Goal: Task Accomplishment & Management: Use online tool/utility

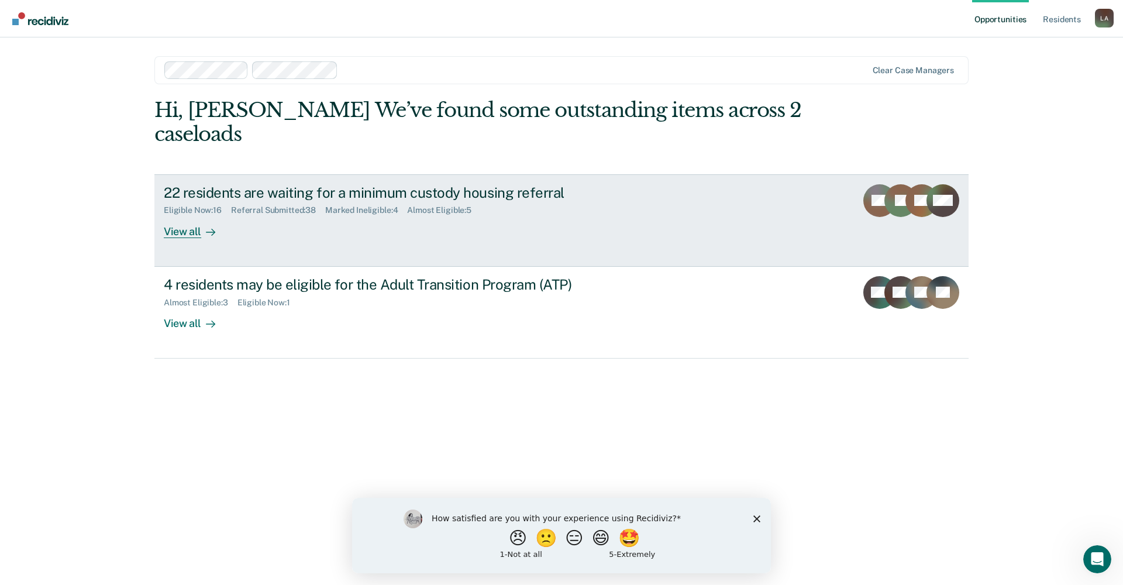
click at [200, 228] on div "View all" at bounding box center [197, 226] width 66 height 23
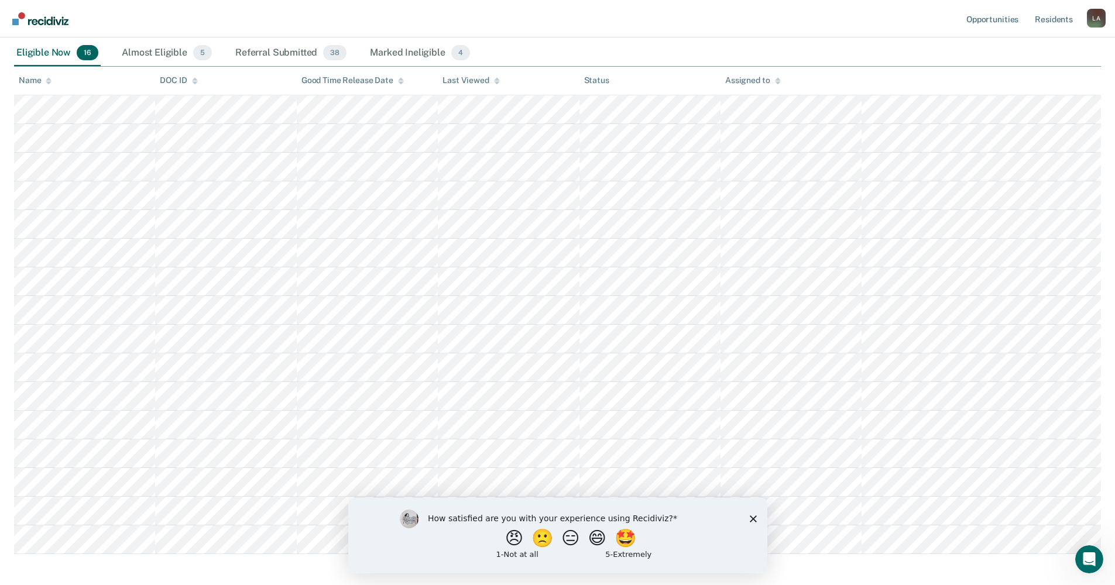
scroll to position [162, 0]
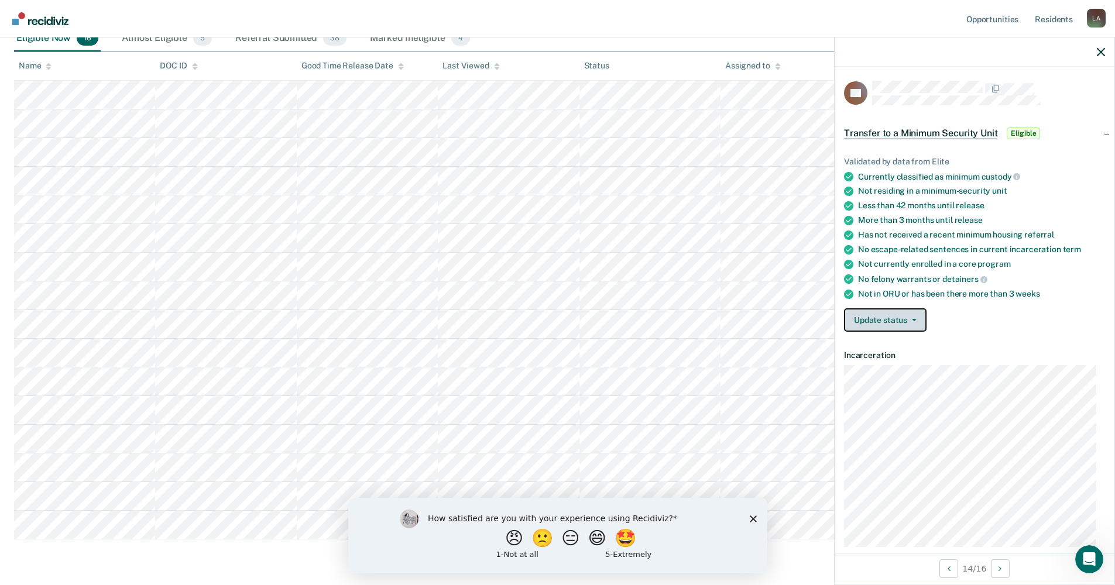
click at [915, 319] on icon "button" at bounding box center [914, 320] width 5 height 2
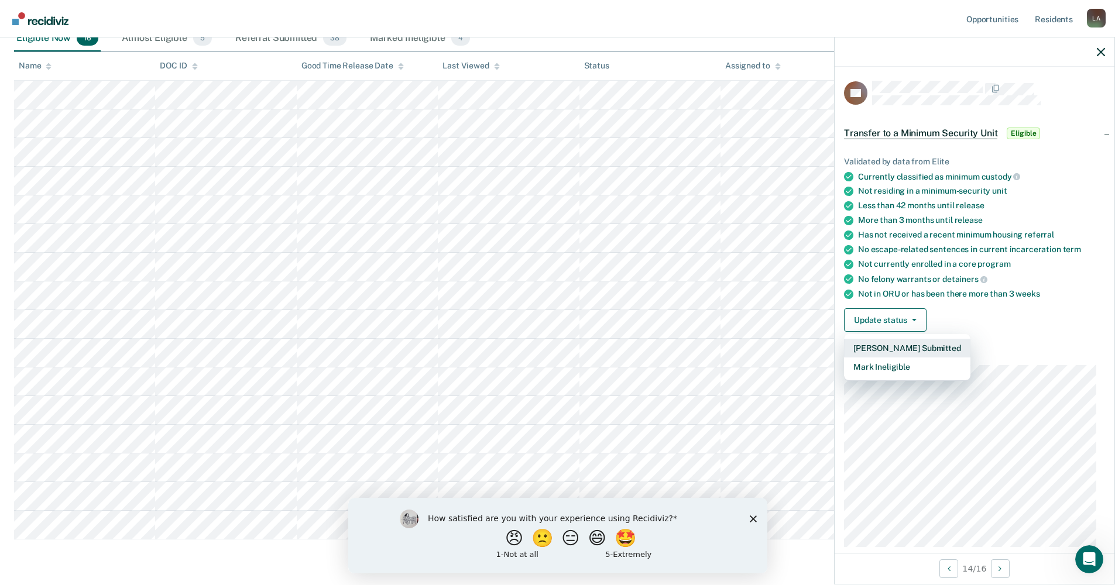
click at [891, 346] on button "[PERSON_NAME] Submitted" at bounding box center [907, 348] width 126 height 19
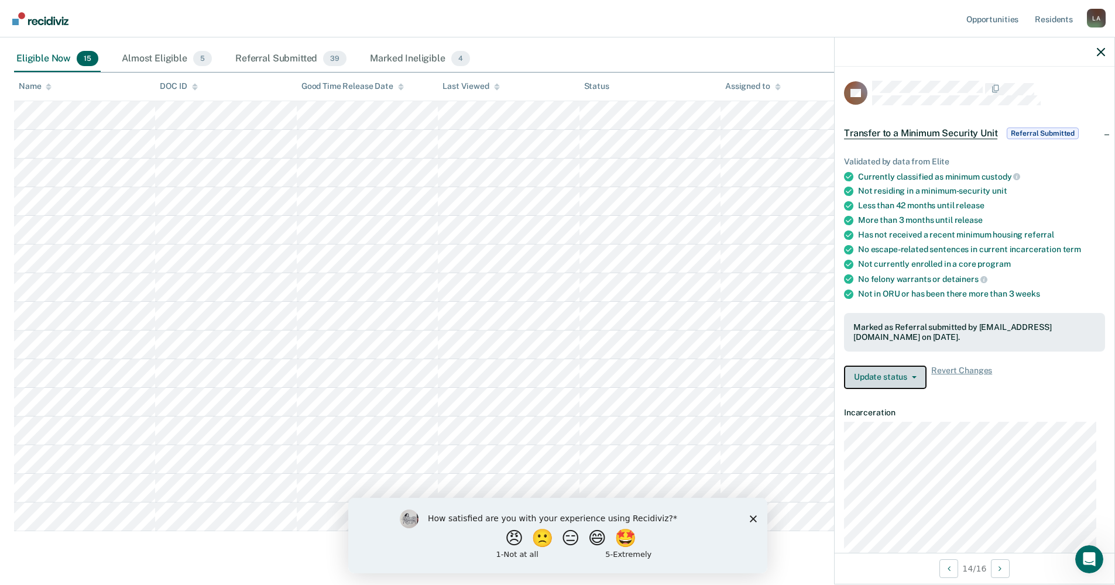
scroll to position [172, 0]
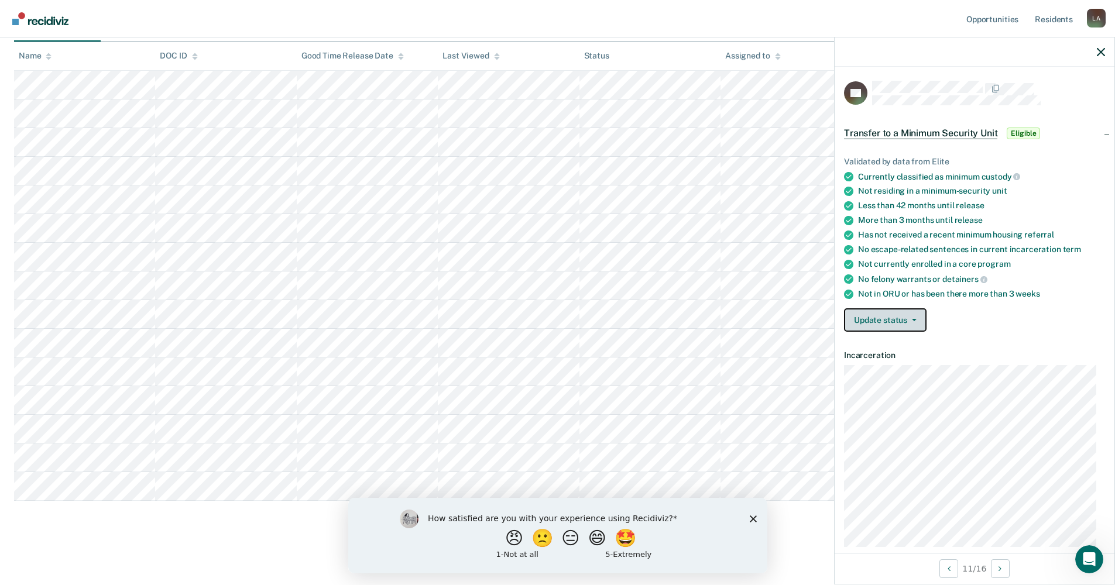
click at [913, 322] on button "Update status" at bounding box center [885, 319] width 83 height 23
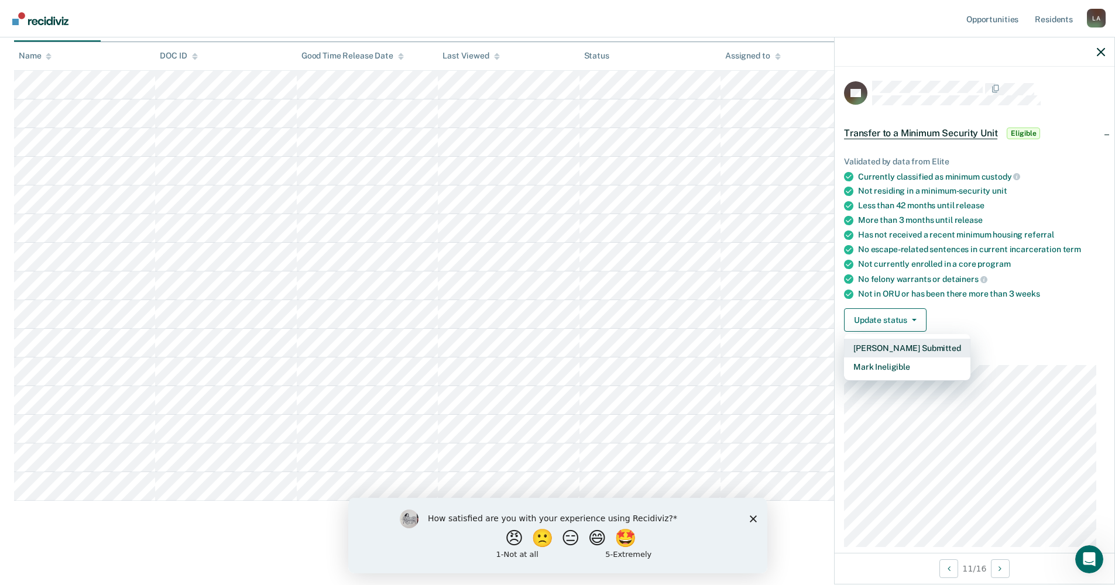
click at [901, 343] on button "[PERSON_NAME] Submitted" at bounding box center [907, 348] width 126 height 19
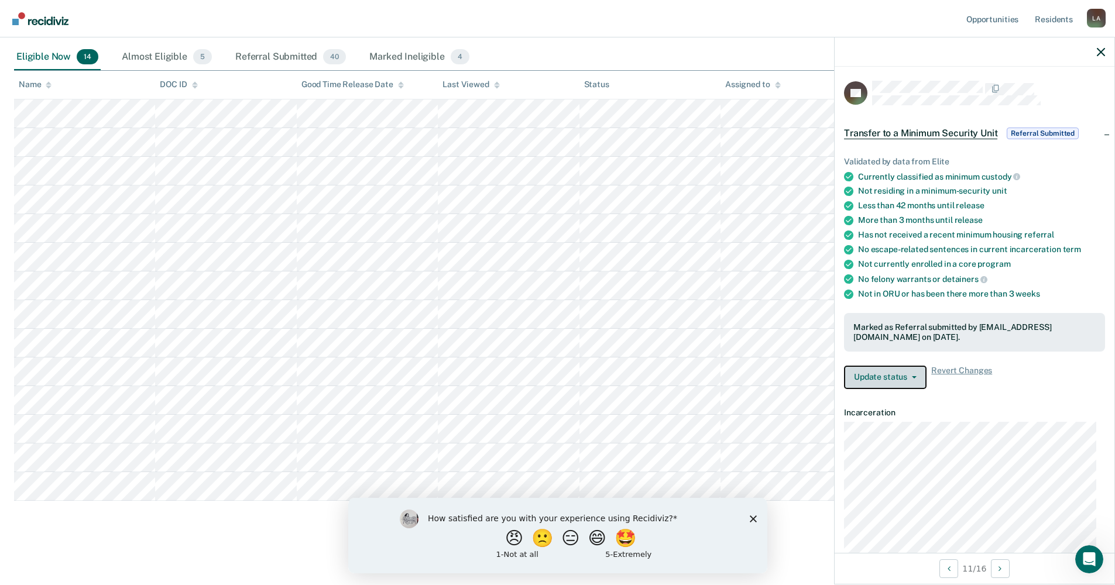
scroll to position [143, 0]
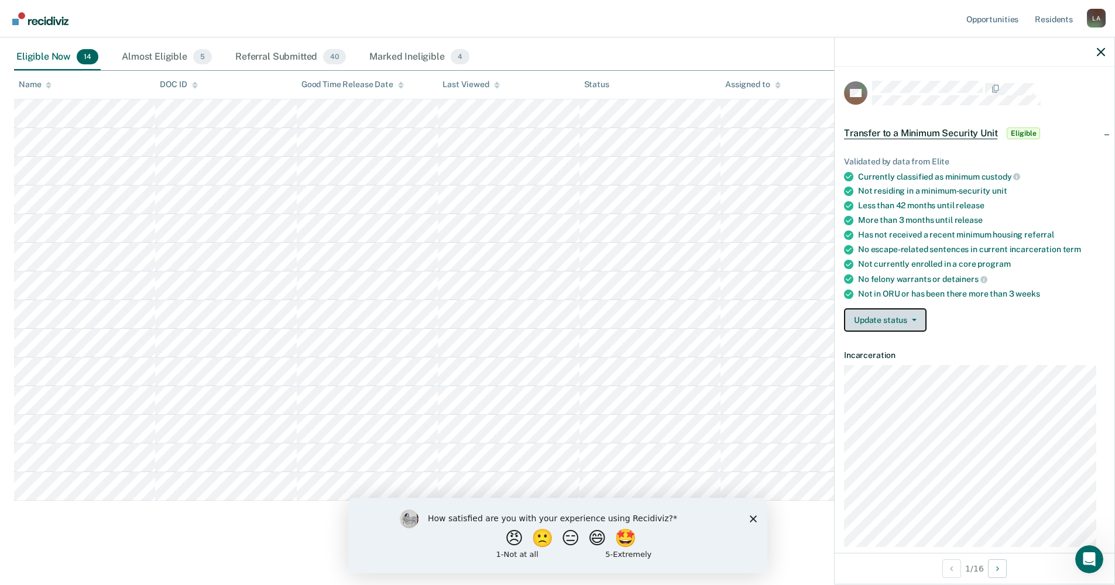
click at [912, 321] on button "Update status" at bounding box center [885, 319] width 83 height 23
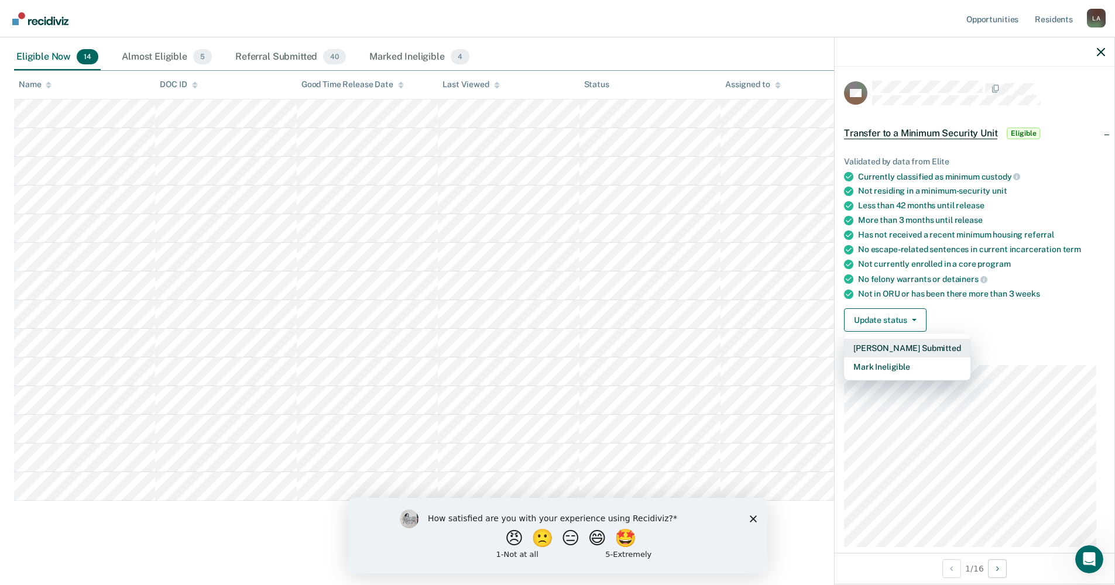
click at [895, 346] on button "[PERSON_NAME] Submitted" at bounding box center [907, 348] width 126 height 19
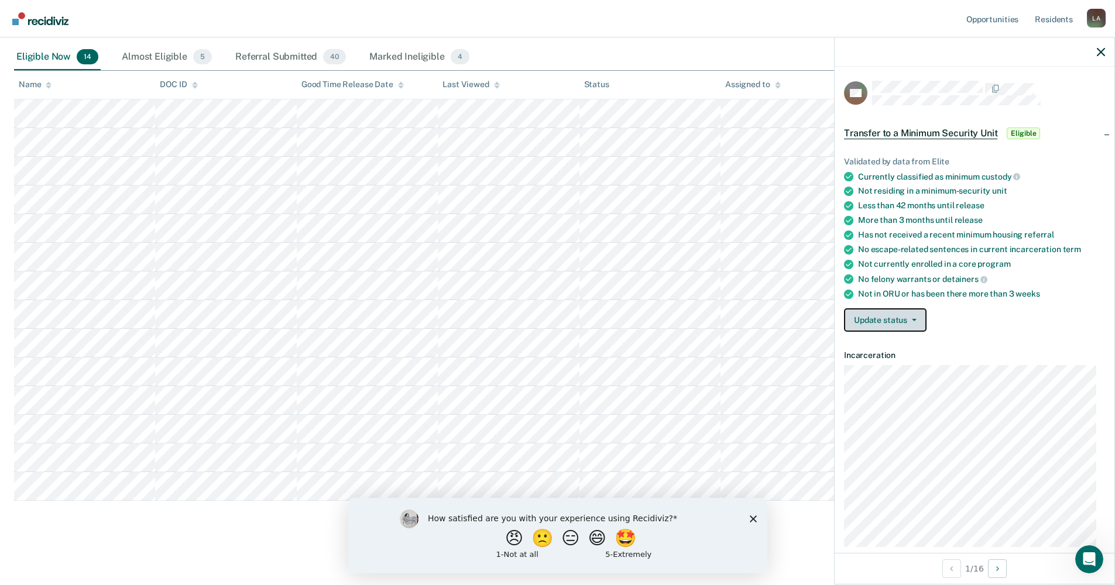
scroll to position [115, 0]
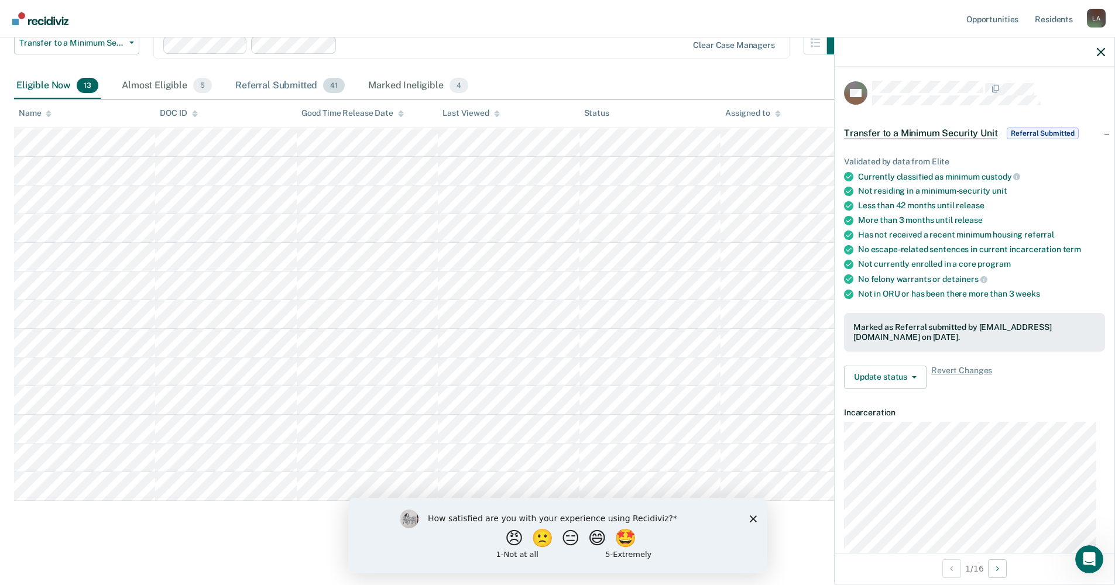
click at [288, 82] on div "Referral Submitted 41" at bounding box center [290, 86] width 114 height 26
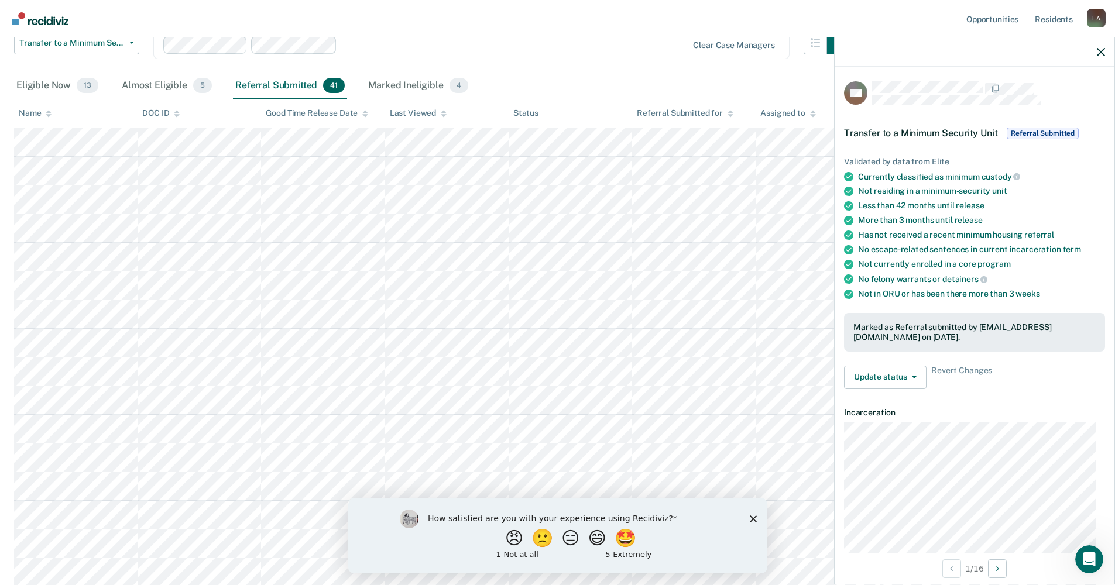
click at [48, 113] on icon at bounding box center [49, 112] width 6 height 3
click at [441, 109] on div at bounding box center [444, 113] width 6 height 10
click at [52, 83] on div "Eligible Now 13" at bounding box center [57, 86] width 87 height 26
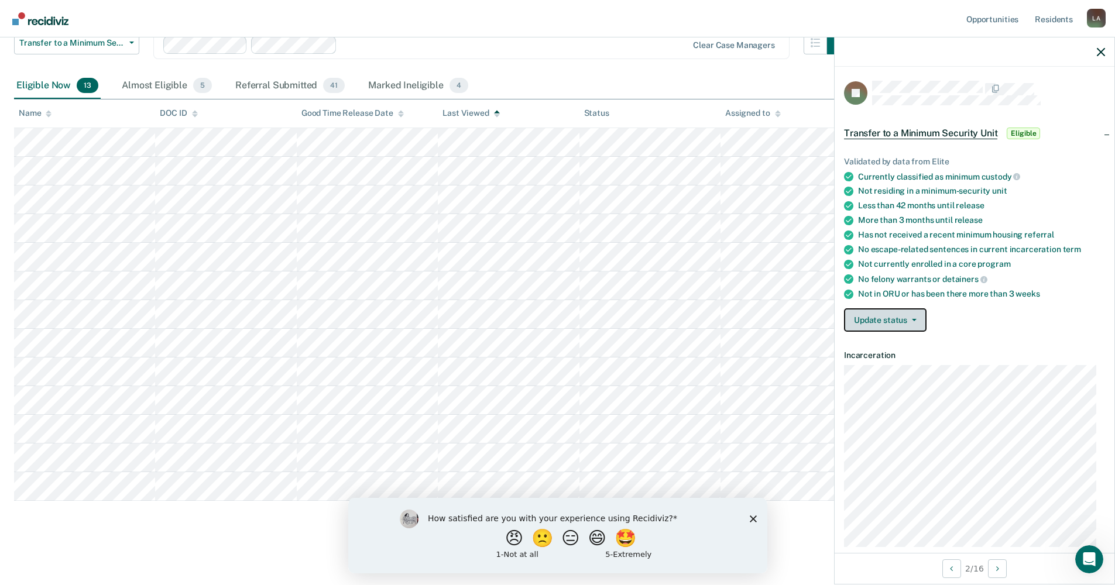
click at [912, 316] on button "Update status" at bounding box center [885, 319] width 83 height 23
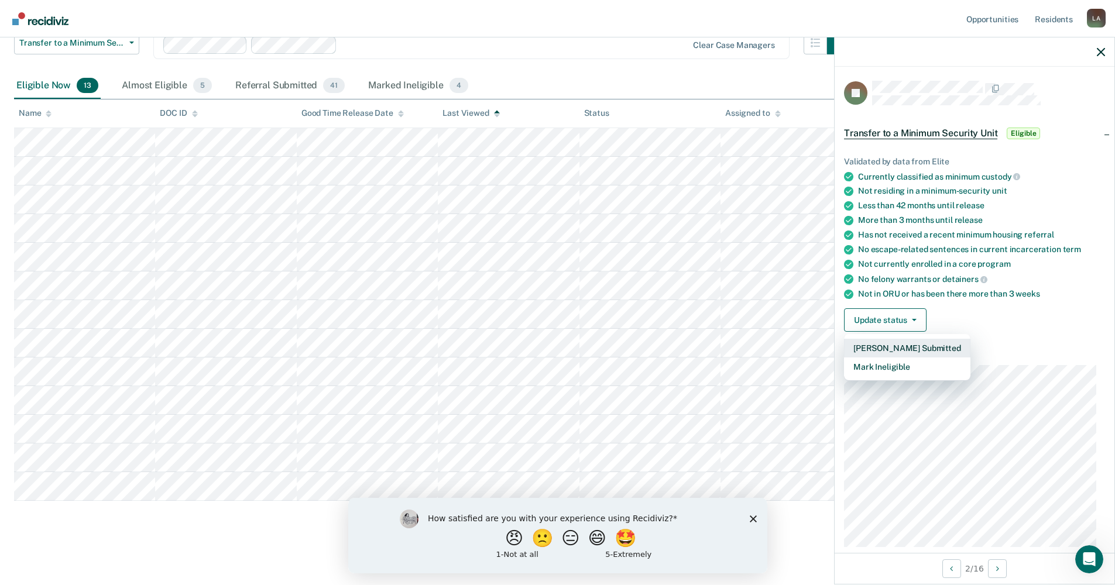
click at [903, 348] on button "[PERSON_NAME] Submitted" at bounding box center [907, 348] width 126 height 19
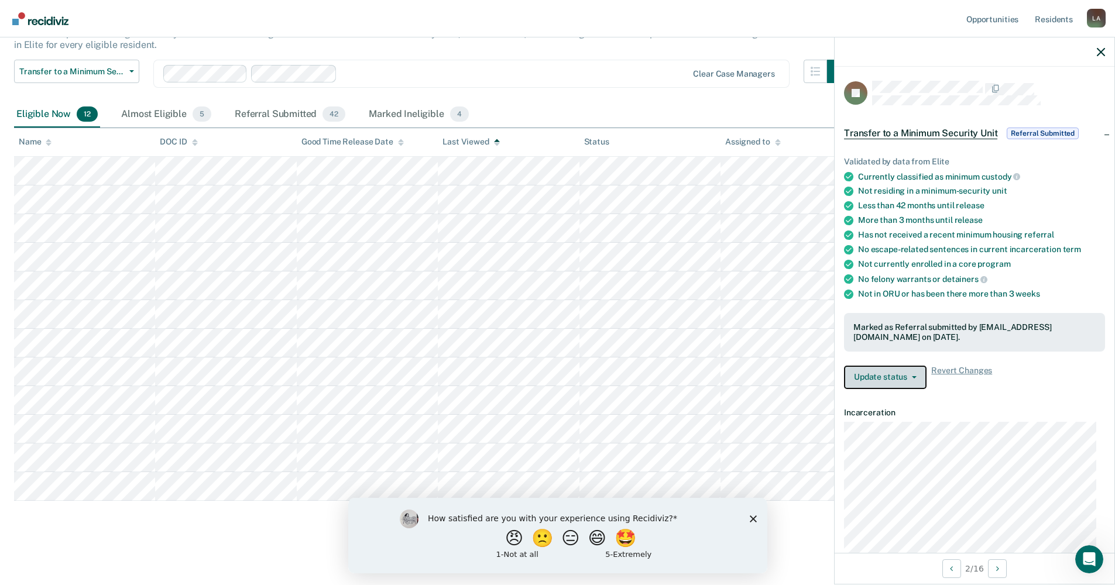
scroll to position [86, 0]
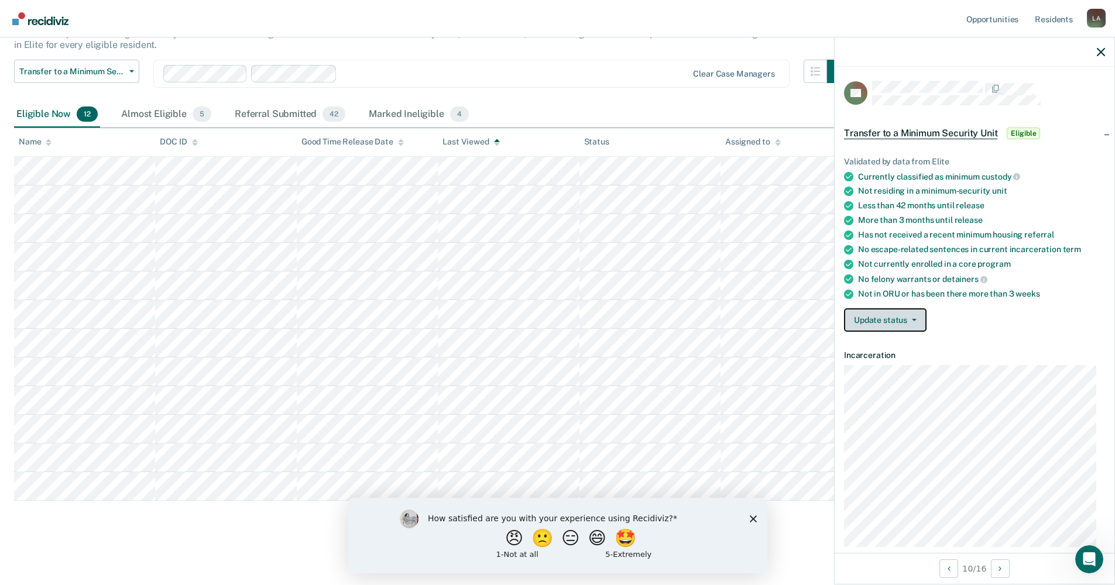
click at [916, 319] on button "Update status" at bounding box center [885, 319] width 83 height 23
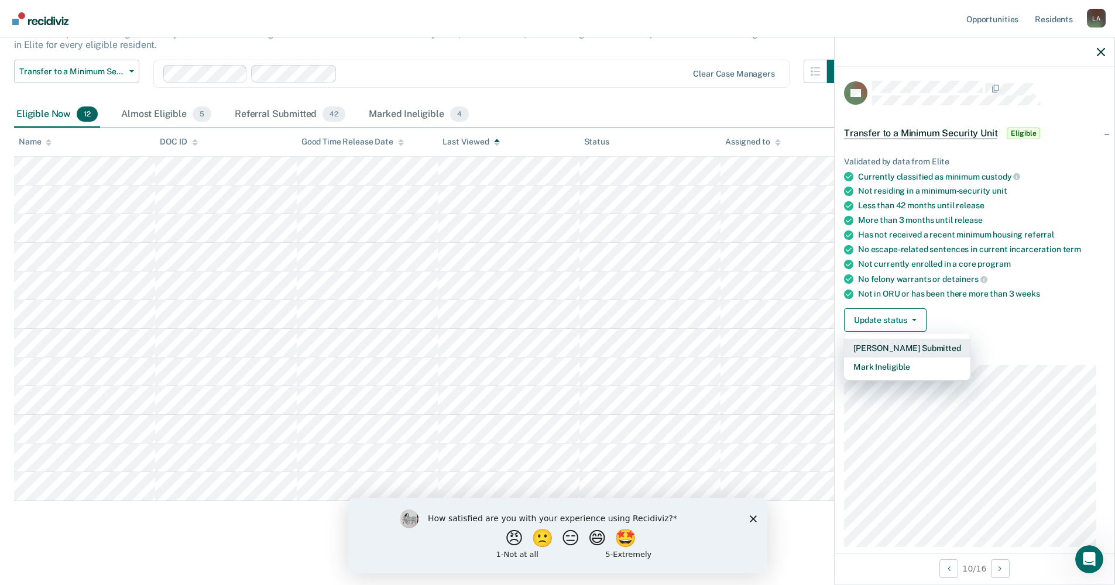
click at [892, 343] on button "[PERSON_NAME] Submitted" at bounding box center [907, 348] width 126 height 19
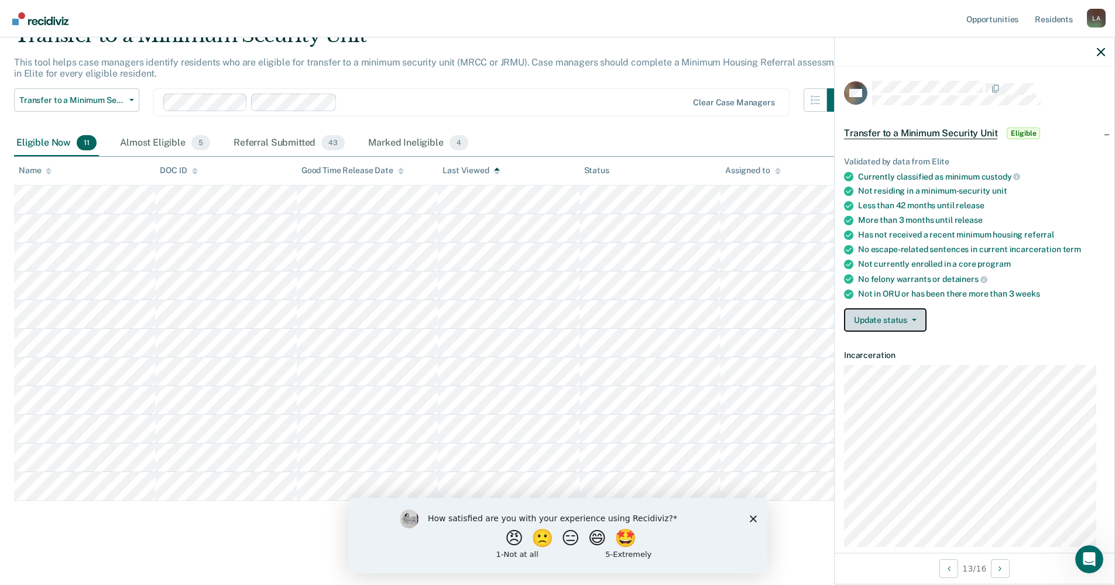
click at [913, 320] on button "Update status" at bounding box center [885, 319] width 83 height 23
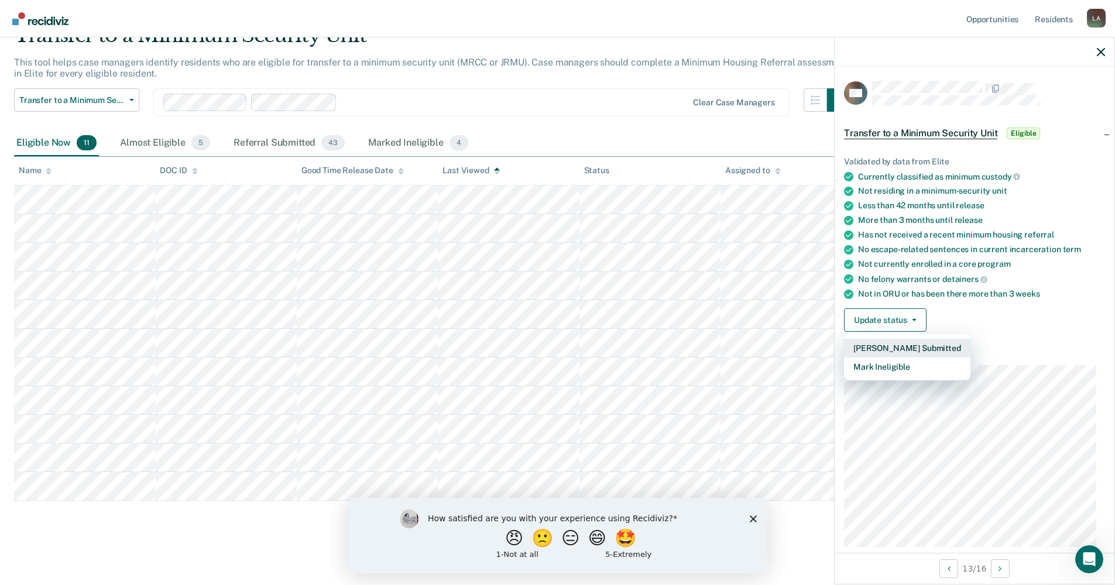
click at [897, 351] on button "[PERSON_NAME] Submitted" at bounding box center [907, 348] width 126 height 19
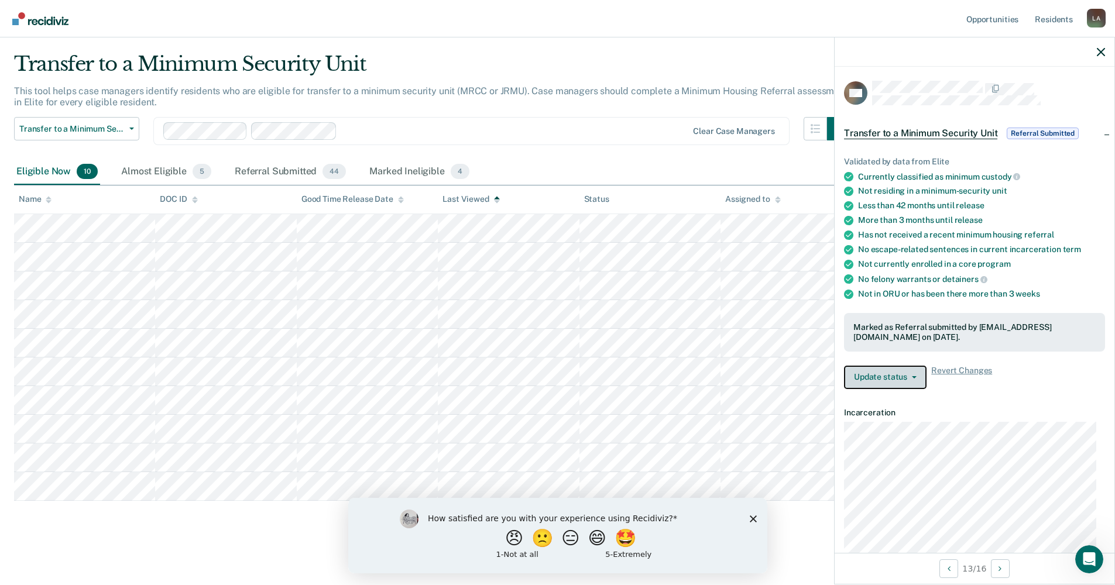
scroll to position [29, 0]
